Goal: Task Accomplishment & Management: Complete application form

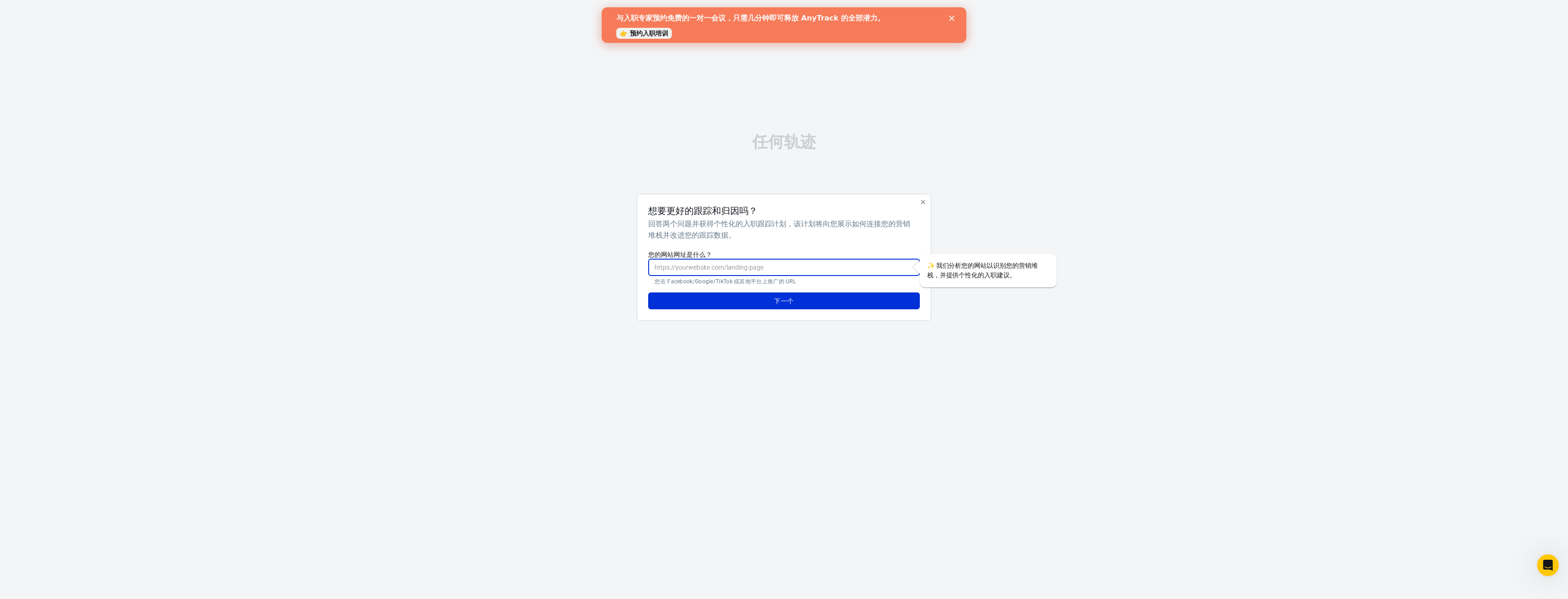
click at [732, 268] on input "您的网站网址是什么？" at bounding box center [784, 267] width 271 height 17
click at [717, 267] on input "您的网站网址是什么？" at bounding box center [784, 267] width 271 height 17
paste input "[URL][DOMAIN_NAME]"
type input "[URL][DOMAIN_NAME]"
click at [701, 300] on button "下一个" at bounding box center [784, 301] width 271 height 17
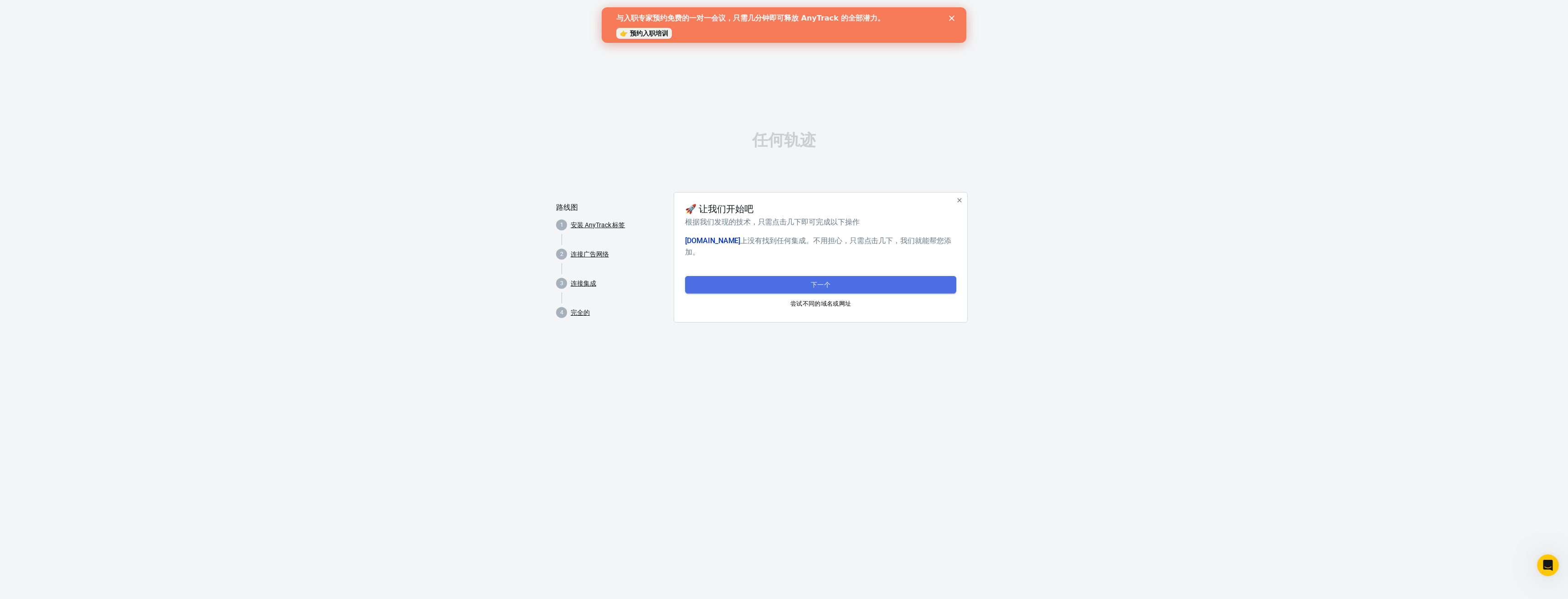
click at [756, 281] on button "下一个" at bounding box center [821, 285] width 271 height 17
